Goal: Check status: Check status

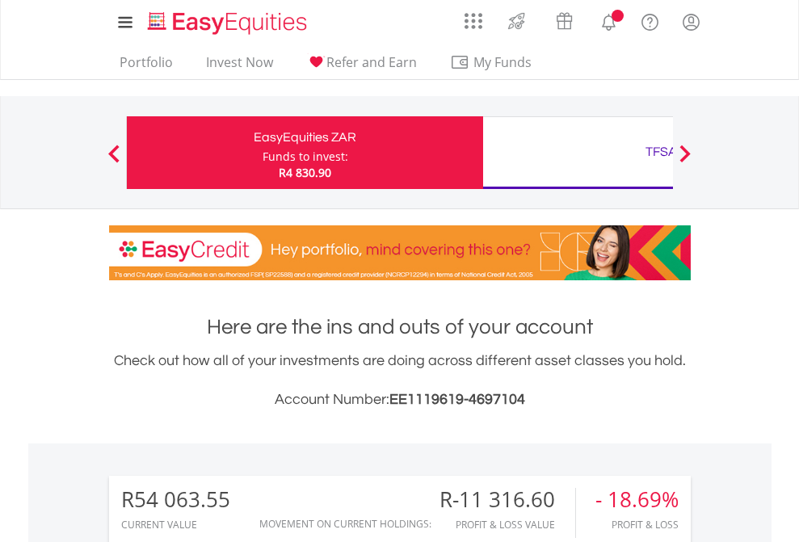
scroll to position [155, 254]
click at [263, 153] on div "Funds to invest:" at bounding box center [306, 157] width 86 height 16
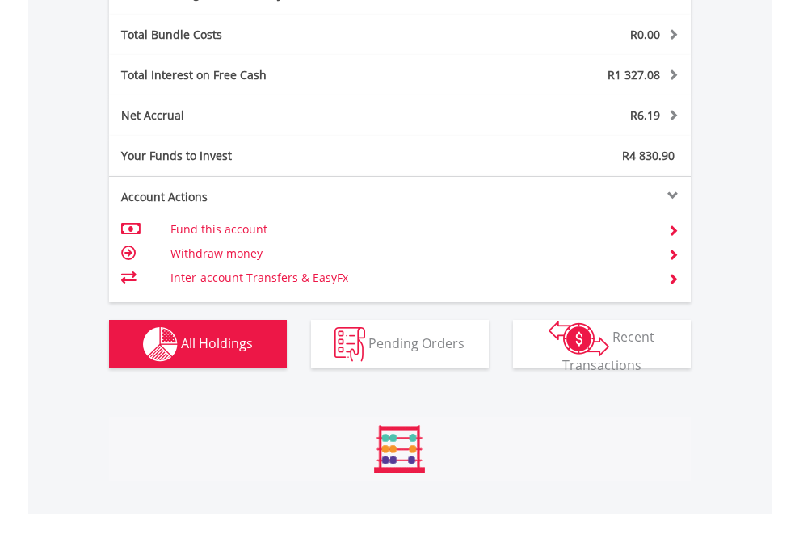
scroll to position [1927, 0]
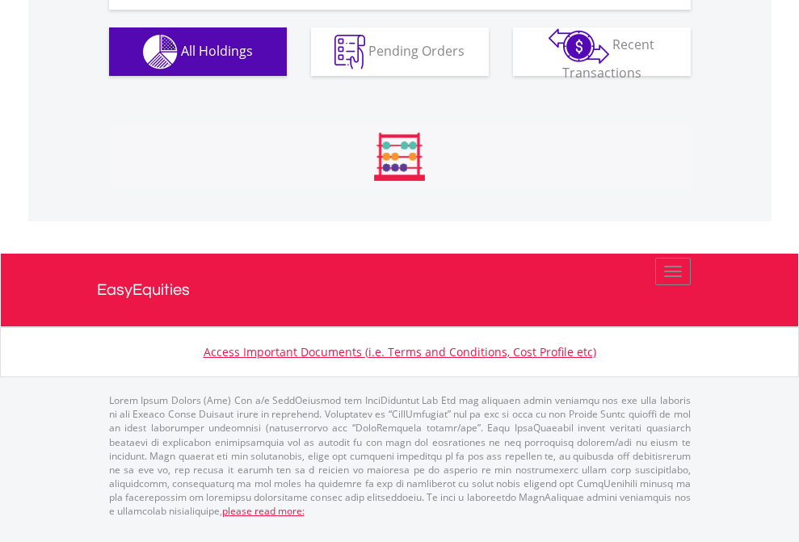
scroll to position [1862, 0]
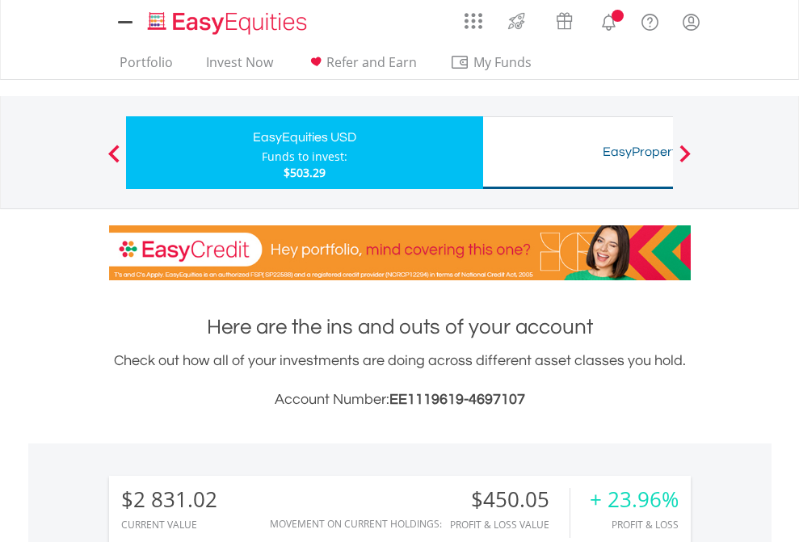
scroll to position [155, 254]
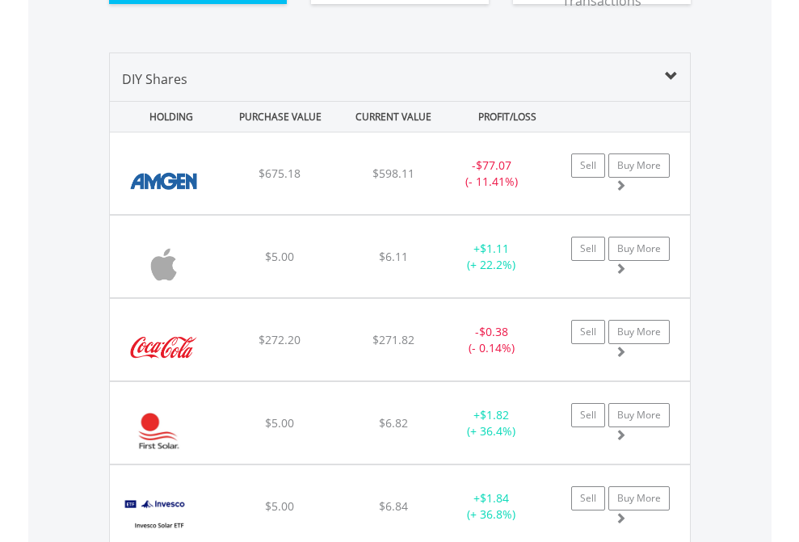
scroll to position [1830, 0]
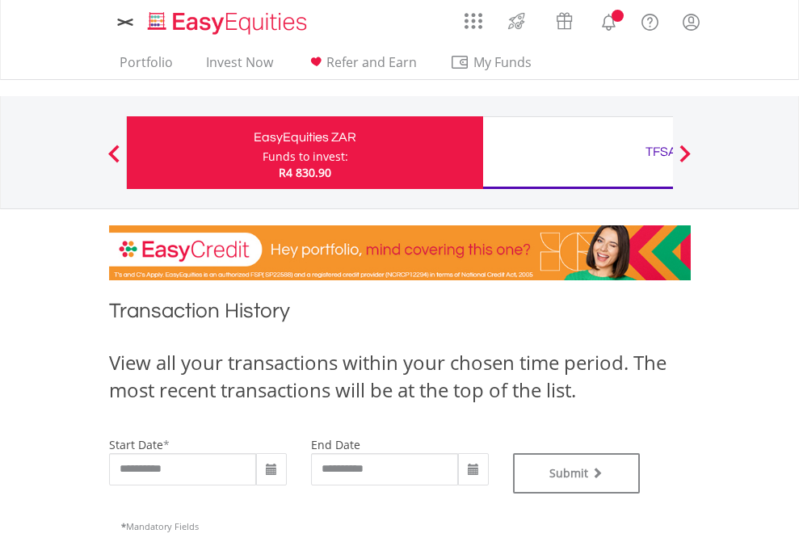
type input "**********"
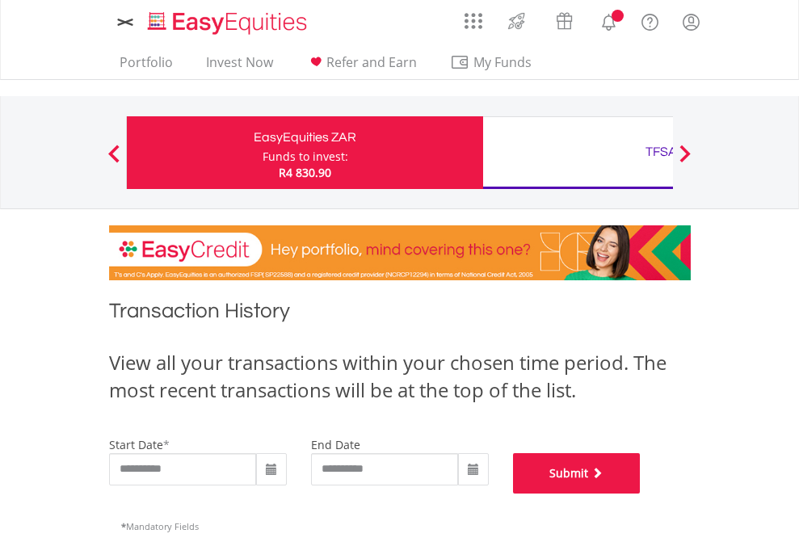
click at [641, 494] on button "Submit" at bounding box center [577, 473] width 128 height 40
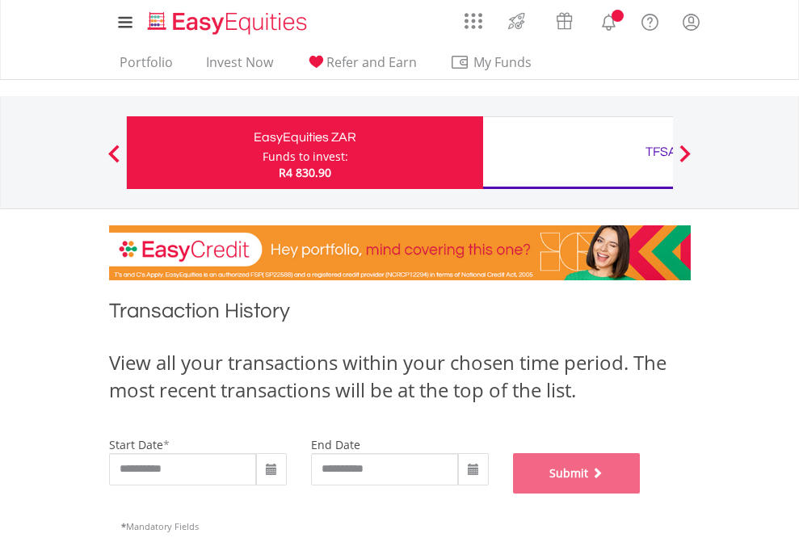
scroll to position [655, 0]
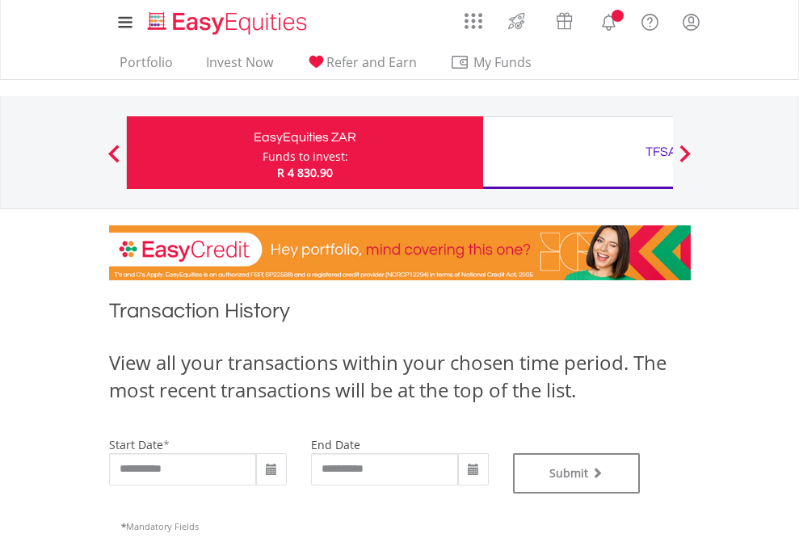
click at [578, 153] on div "TFSA" at bounding box center [661, 152] width 337 height 23
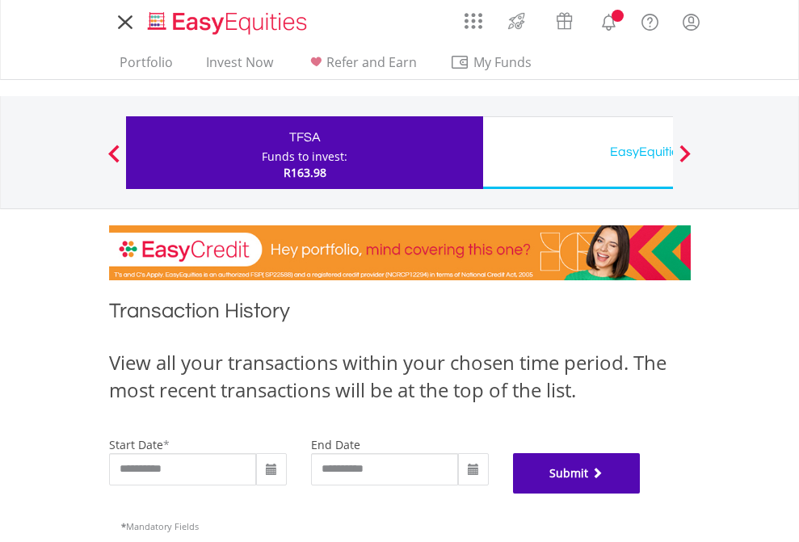
click at [641, 494] on button "Submit" at bounding box center [577, 473] width 128 height 40
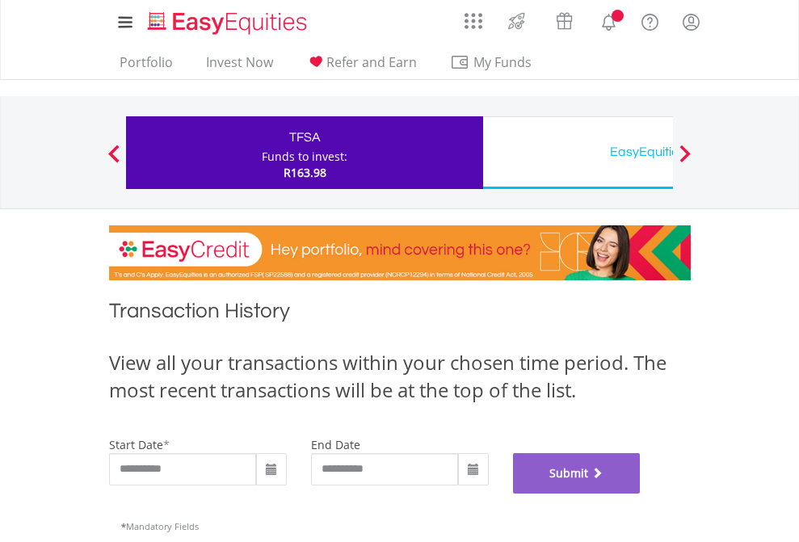
scroll to position [655, 0]
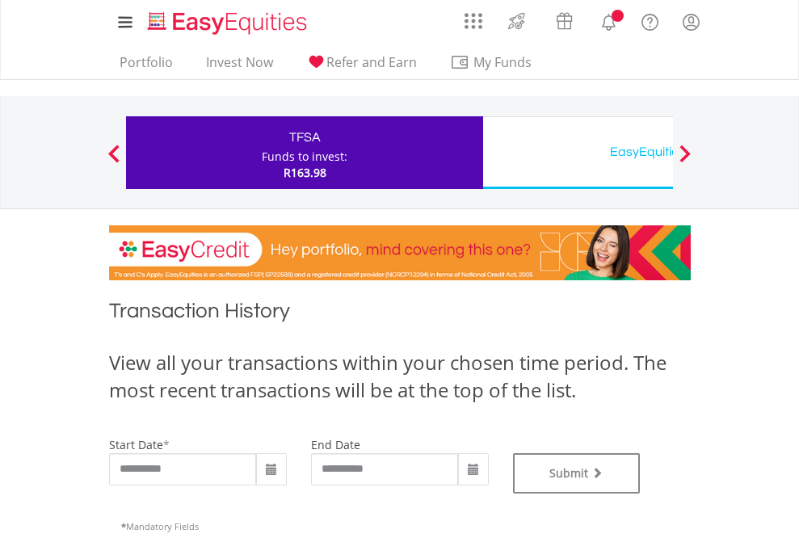
click at [578, 153] on div "EasyEquities USD" at bounding box center [661, 152] width 337 height 23
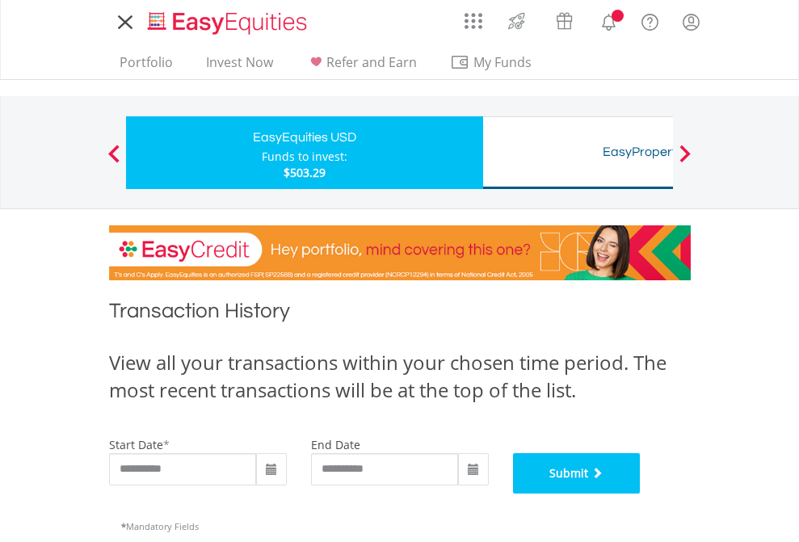
click at [641, 494] on button "Submit" at bounding box center [577, 473] width 128 height 40
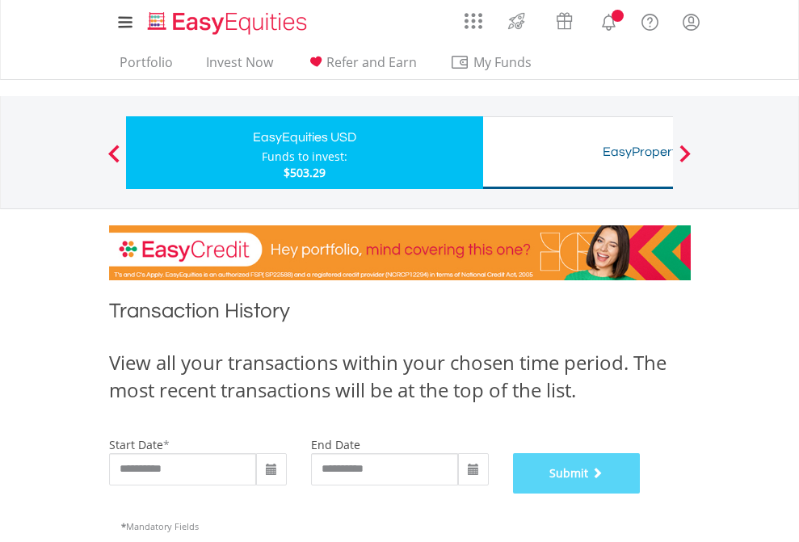
scroll to position [655, 0]
